Goal: Information Seeking & Learning: Learn about a topic

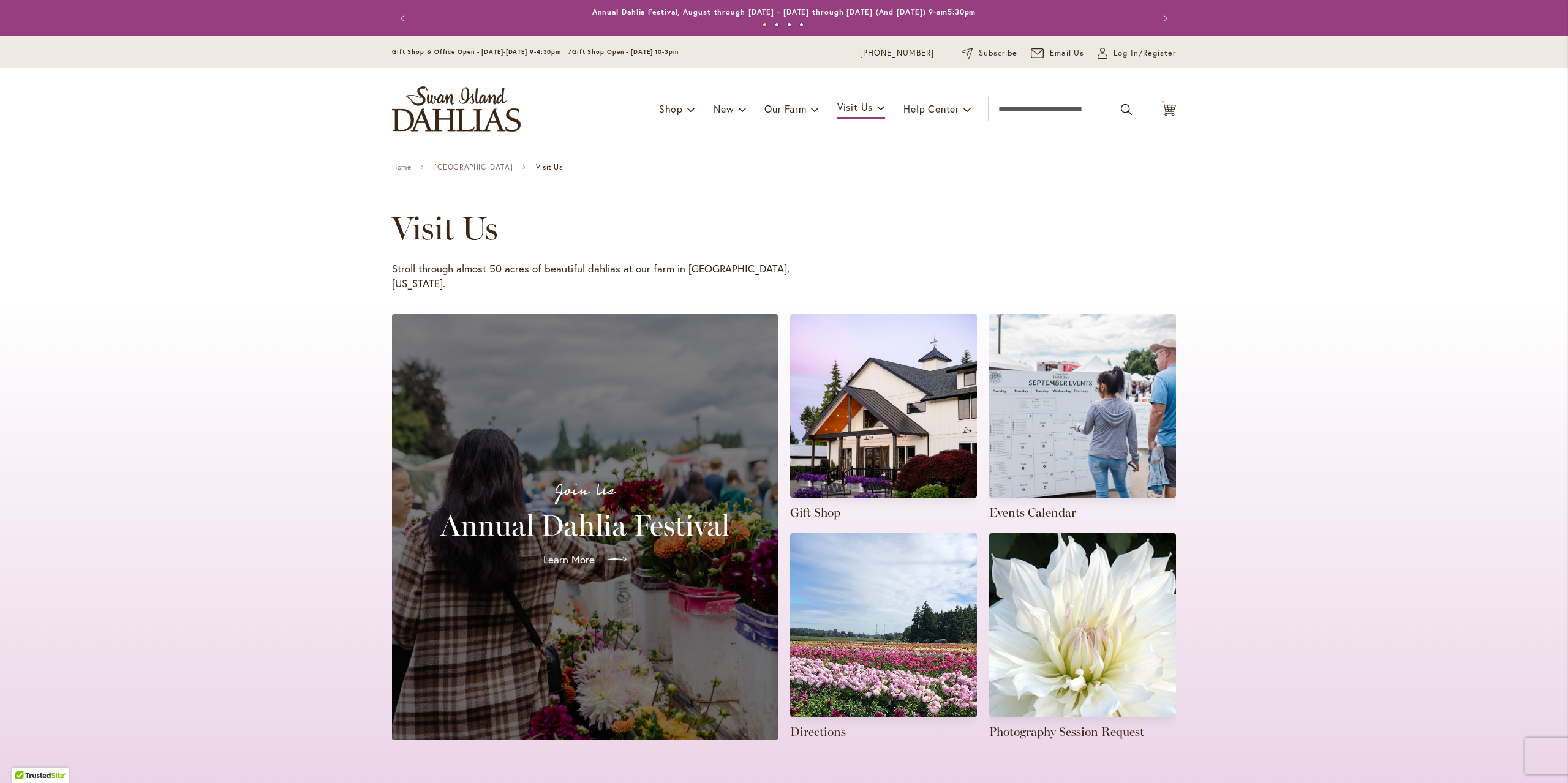
click at [567, 543] on link "Learn More" at bounding box center [584, 560] width 103 height 35
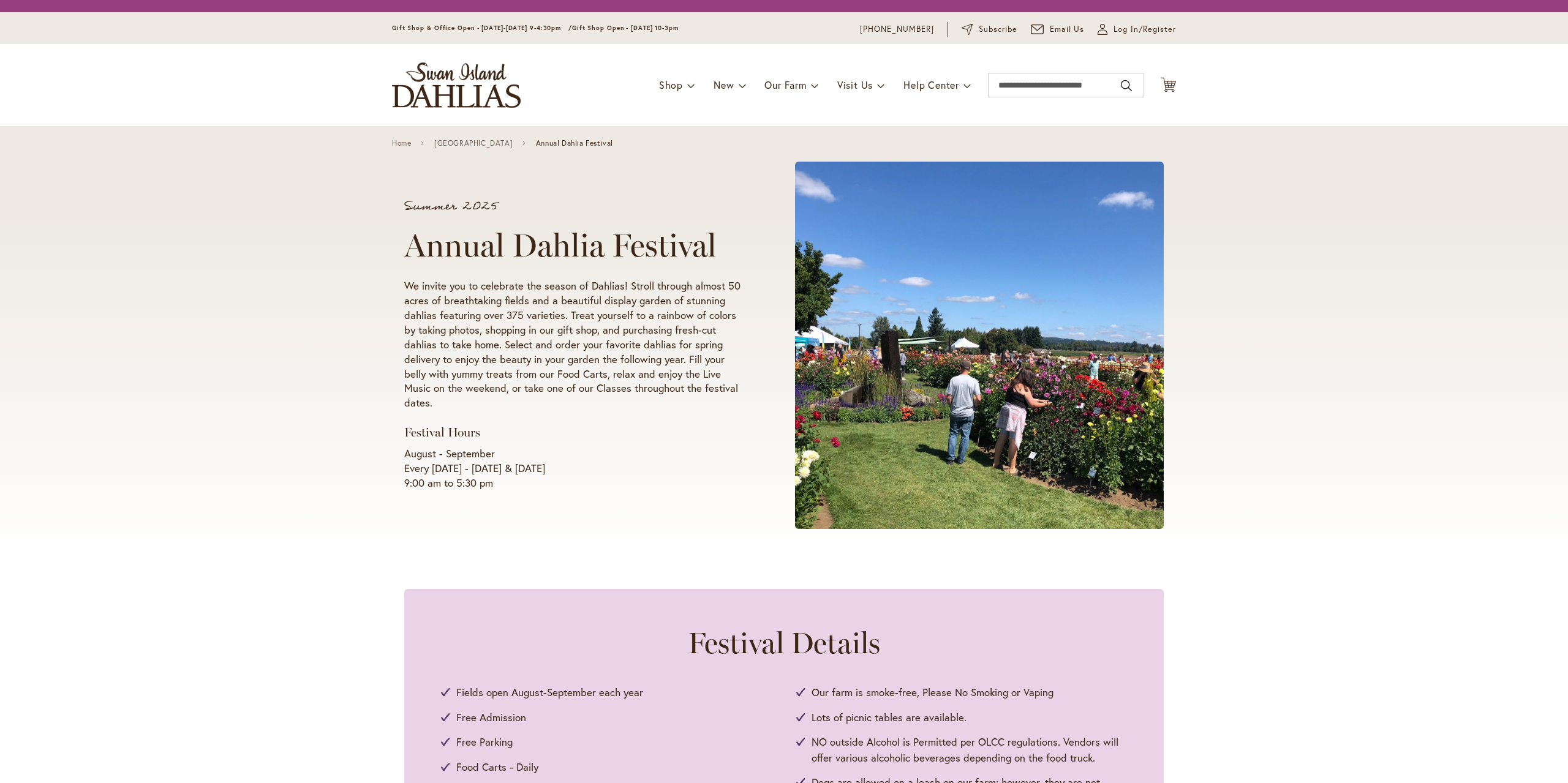
click at [566, 545] on div "Summer 2025 Annual Dahlia Festival We invite you to celebrate the season of Dah…" at bounding box center [784, 345] width 1568 height 438
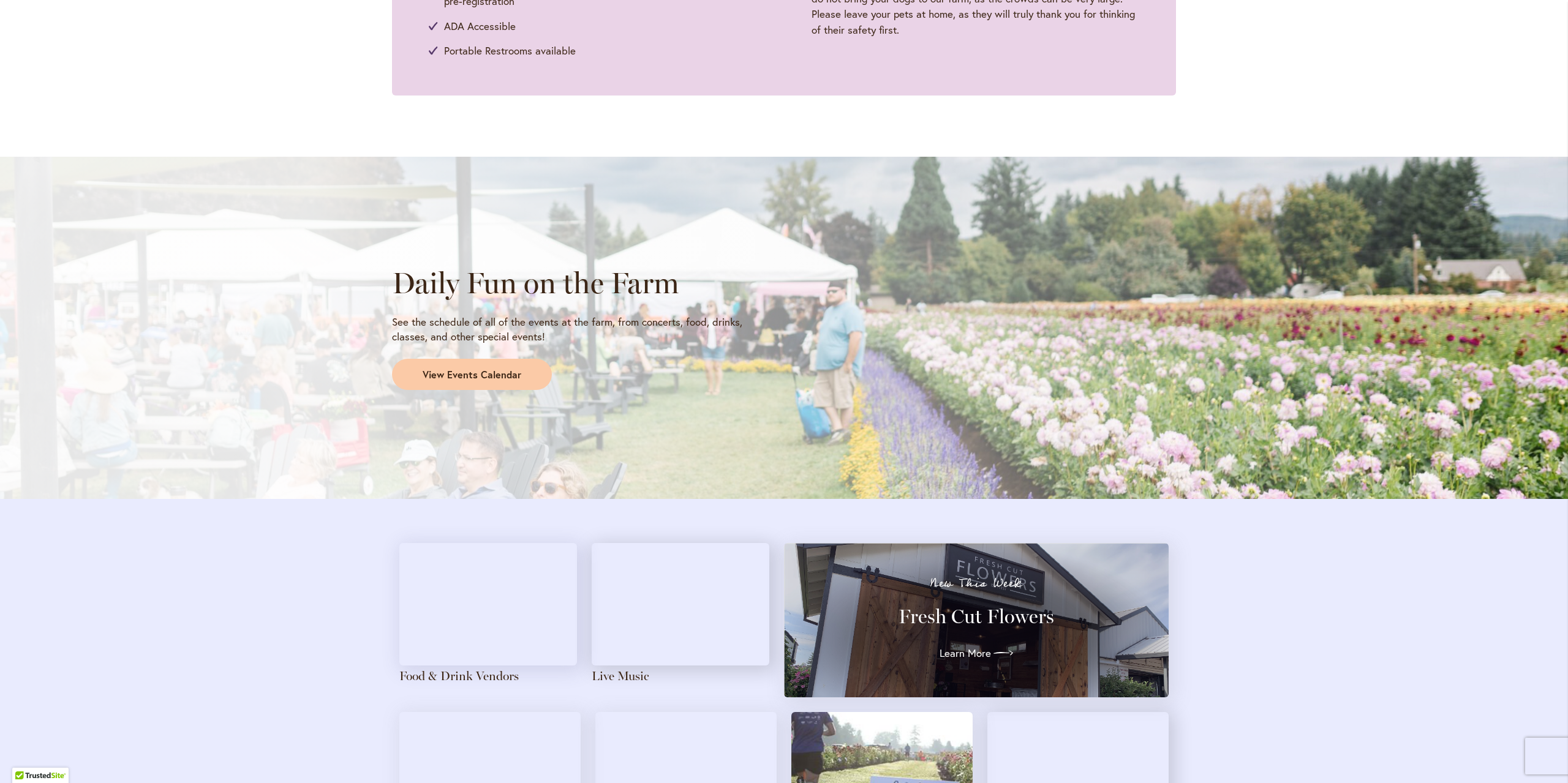
scroll to position [897, 0]
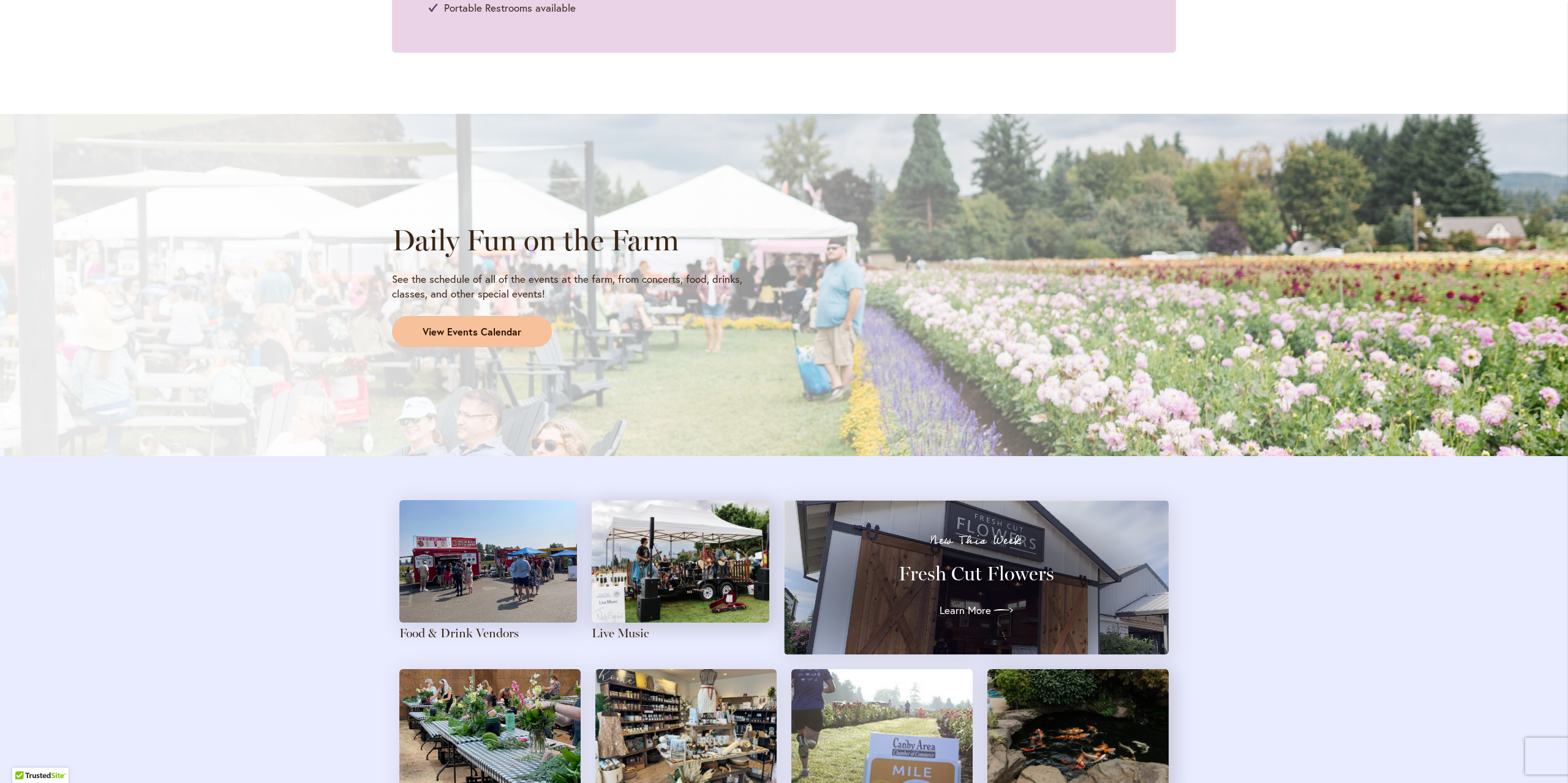
click at [467, 329] on span "View Events Calendar" at bounding box center [472, 332] width 98 height 14
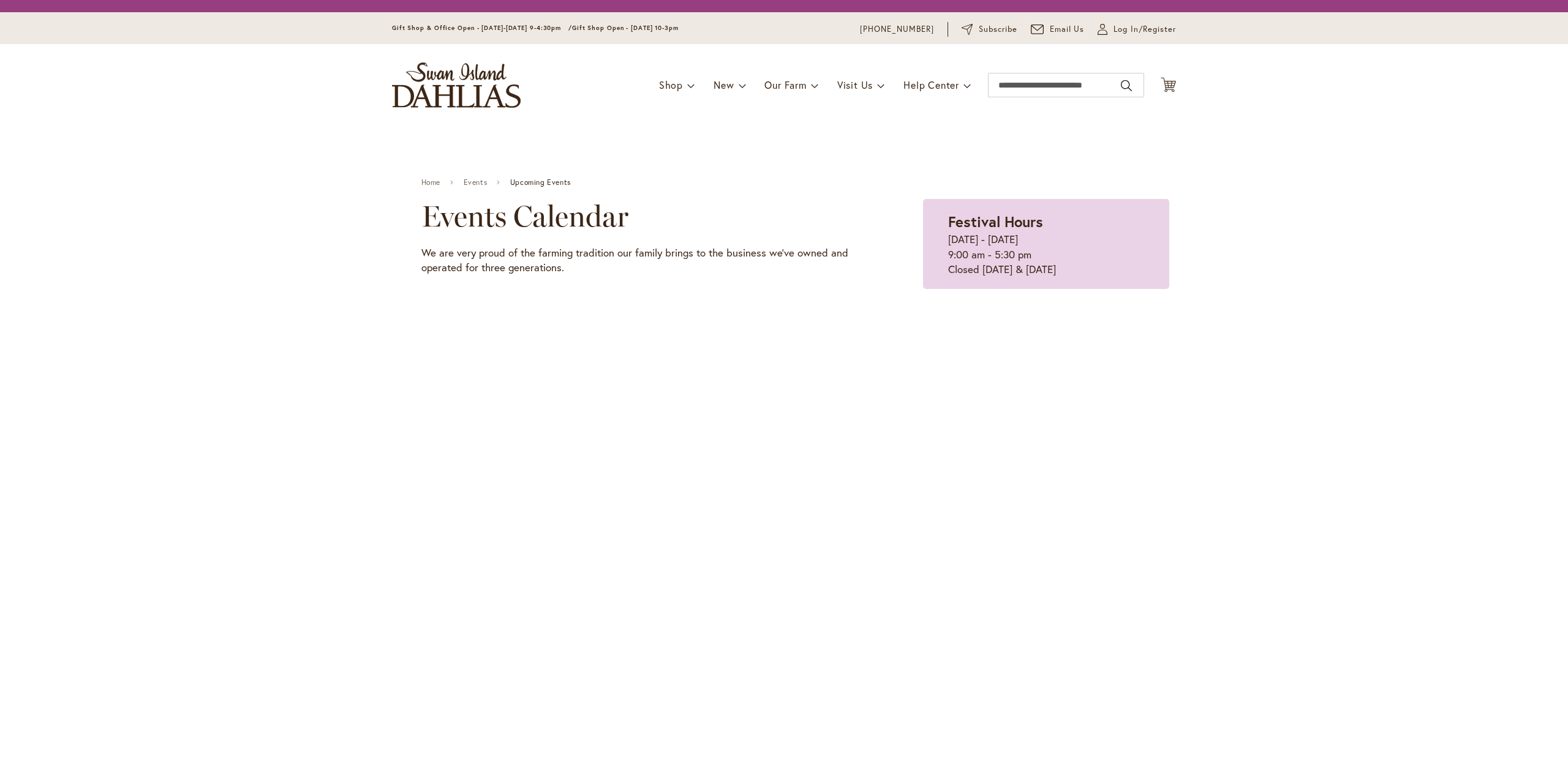
click at [480, 329] on div at bounding box center [796, 328] width 748 height 24
